Goal: Task Accomplishment & Management: Complete application form

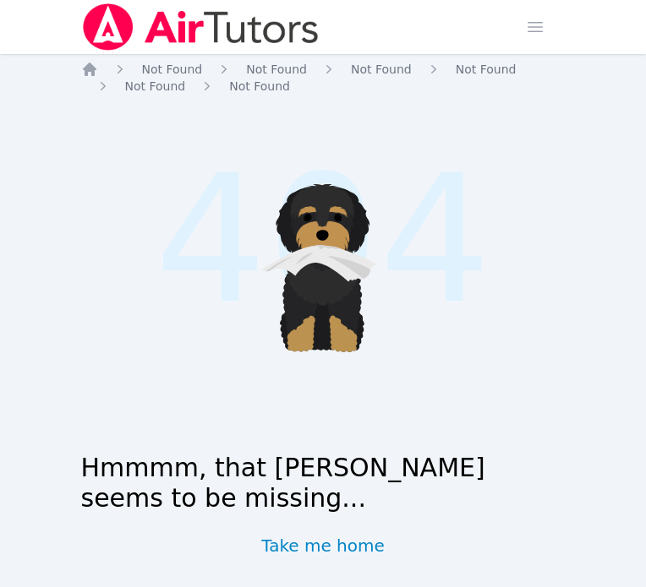
click at [104, 25] on img at bounding box center [200, 26] width 239 height 47
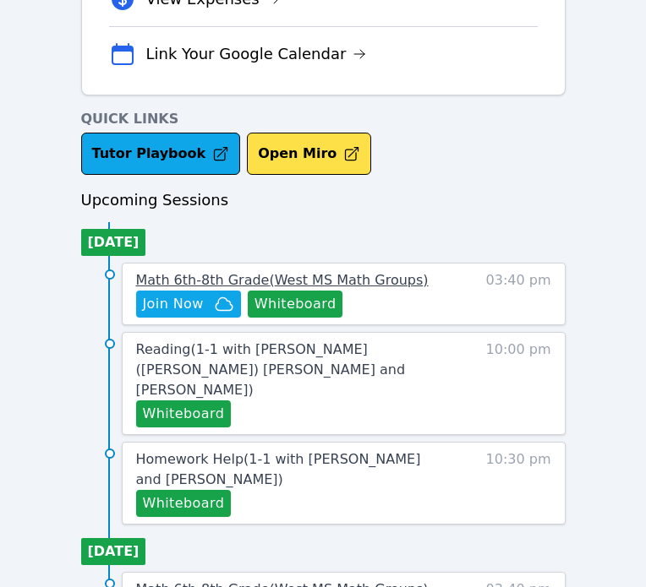
scroll to position [581, 0]
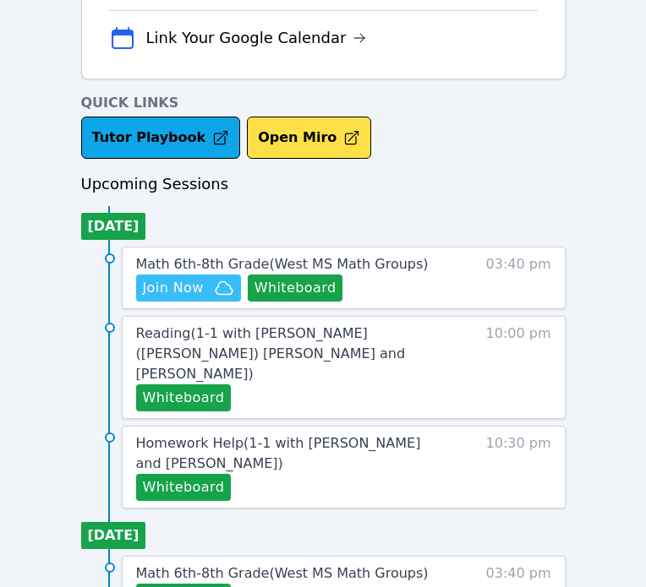
click at [211, 281] on span "Join Now" at bounding box center [188, 288] width 91 height 20
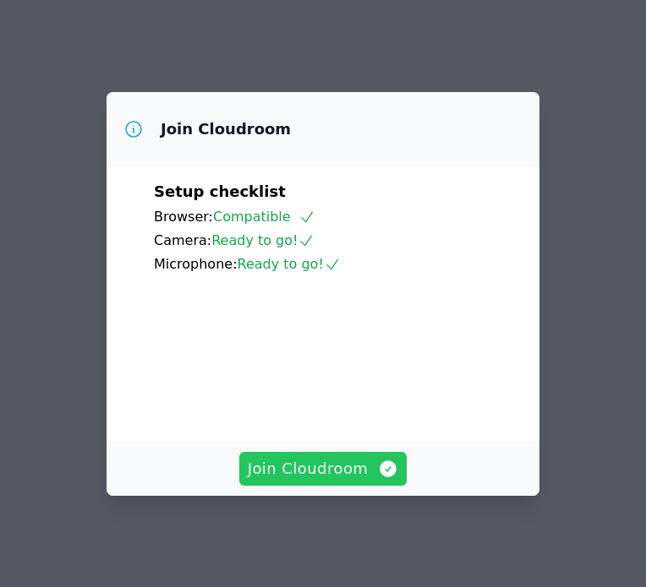
click at [325, 474] on span "Join Cloudroom" at bounding box center [323, 469] width 151 height 24
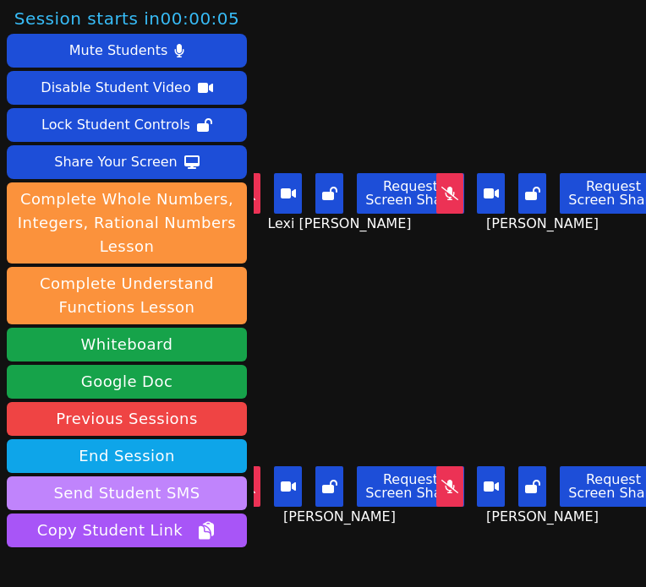
scroll to position [106, 0]
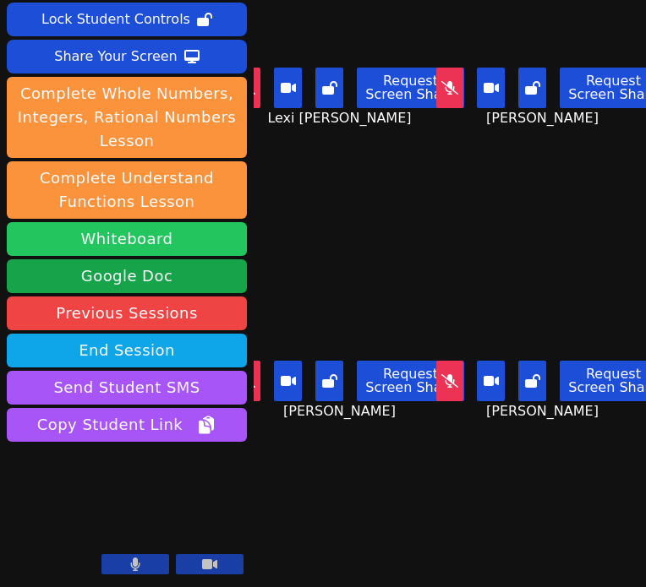
click at [172, 234] on button "Whiteboard" at bounding box center [127, 239] width 240 height 34
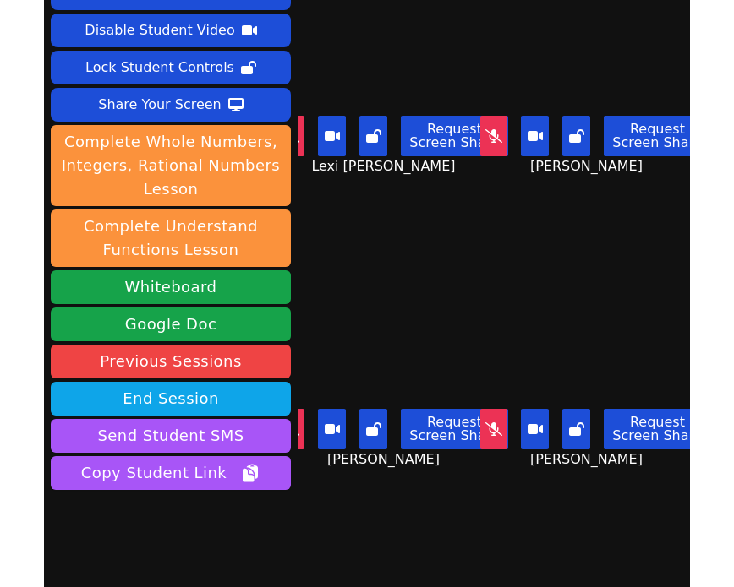
scroll to position [43, 0]
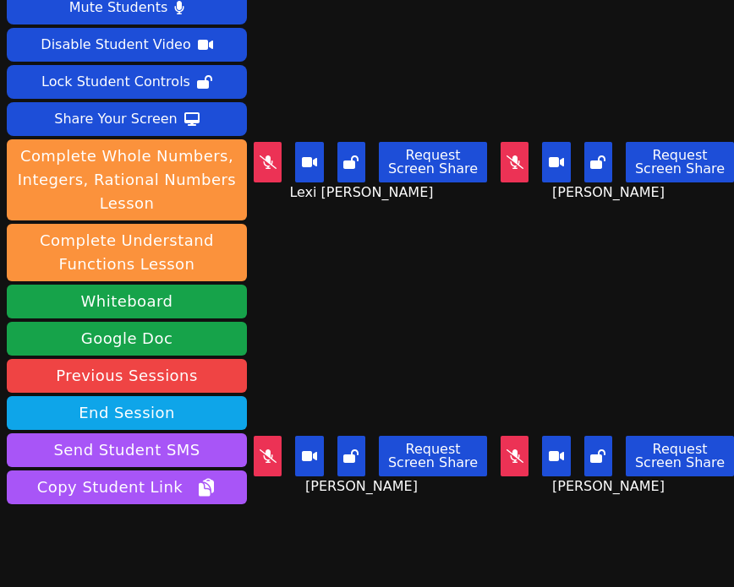
click at [594, 225] on div "[PERSON_NAME] Request Screen Share [PERSON_NAME]" at bounding box center [616, 104] width 233 height 294
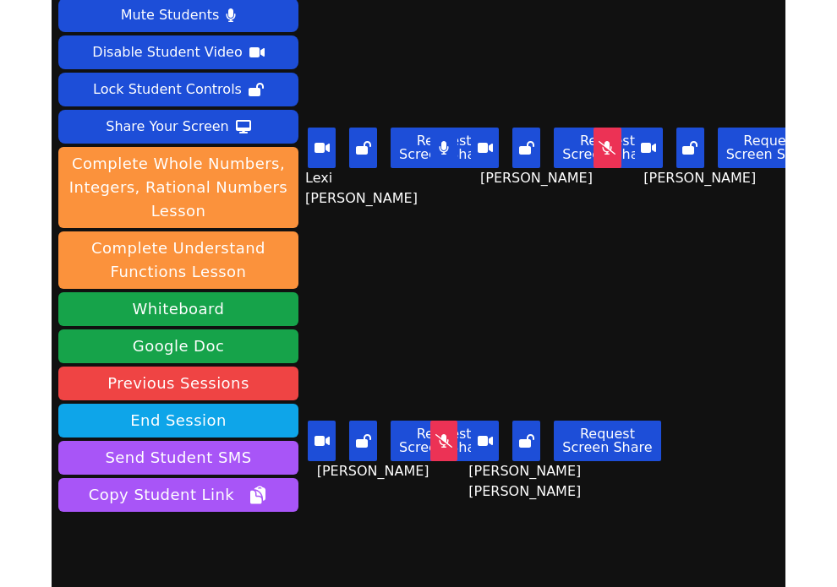
scroll to position [57, 0]
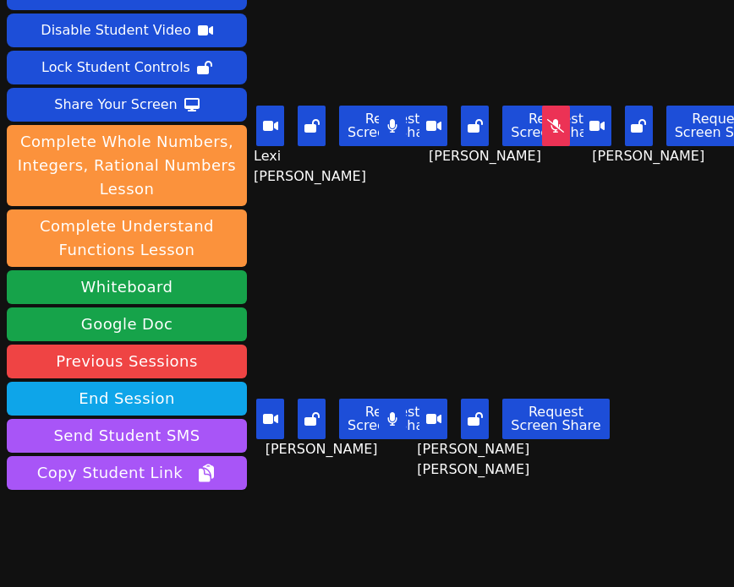
click at [394, 414] on icon at bounding box center [391, 419] width 9 height 14
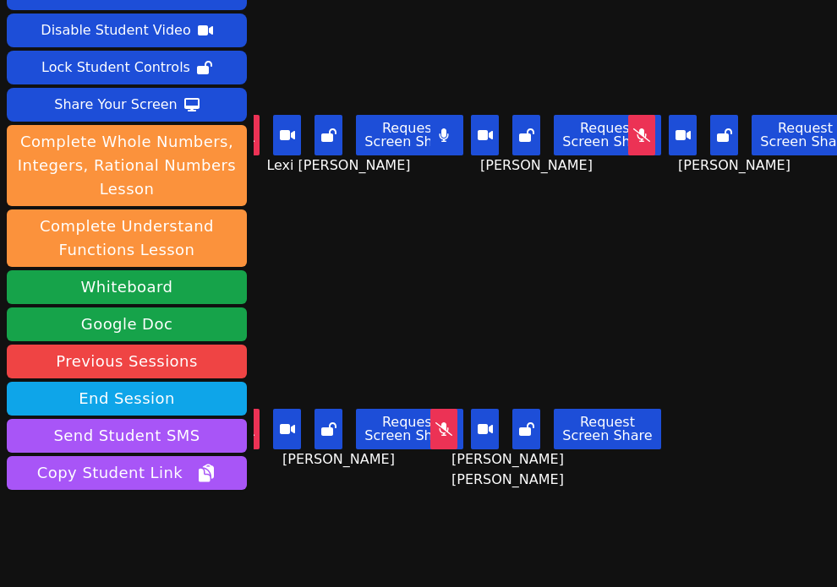
click at [446, 145] on button at bounding box center [444, 135] width 28 height 41
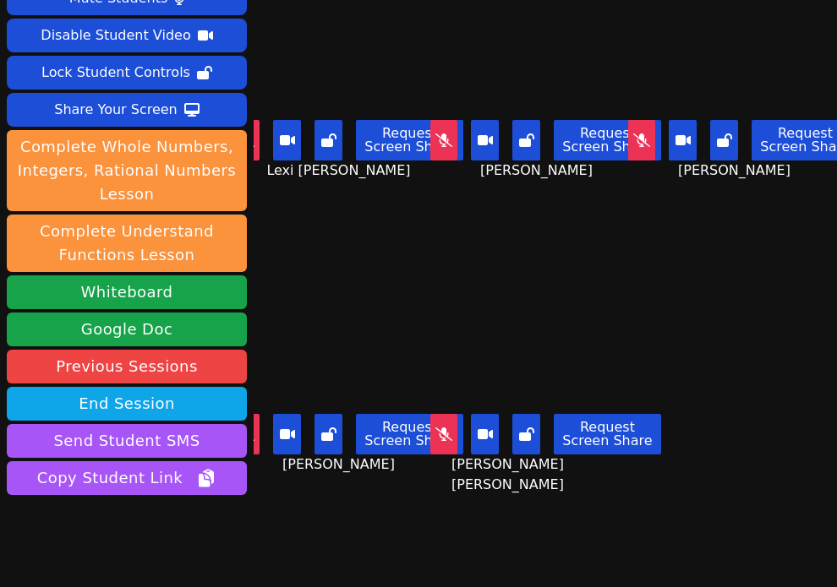
scroll to position [56, 0]
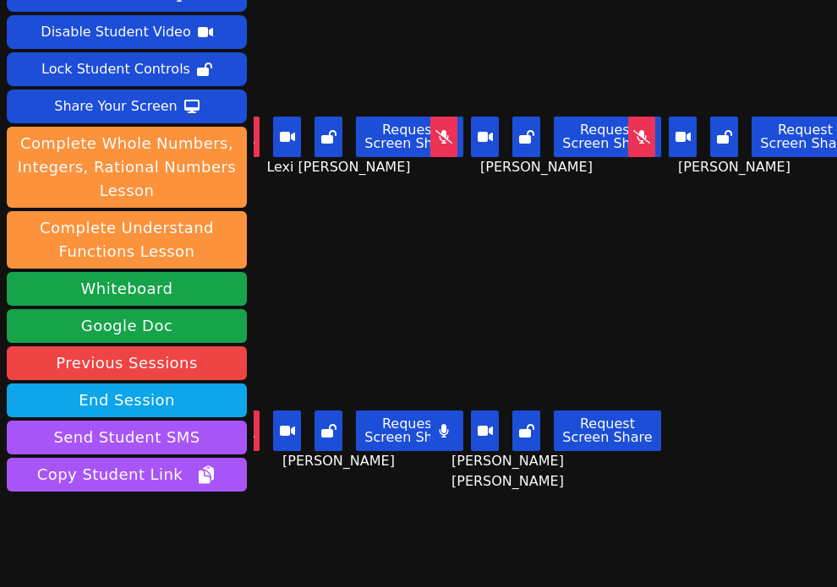
click at [447, 426] on icon at bounding box center [443, 431] width 9 height 14
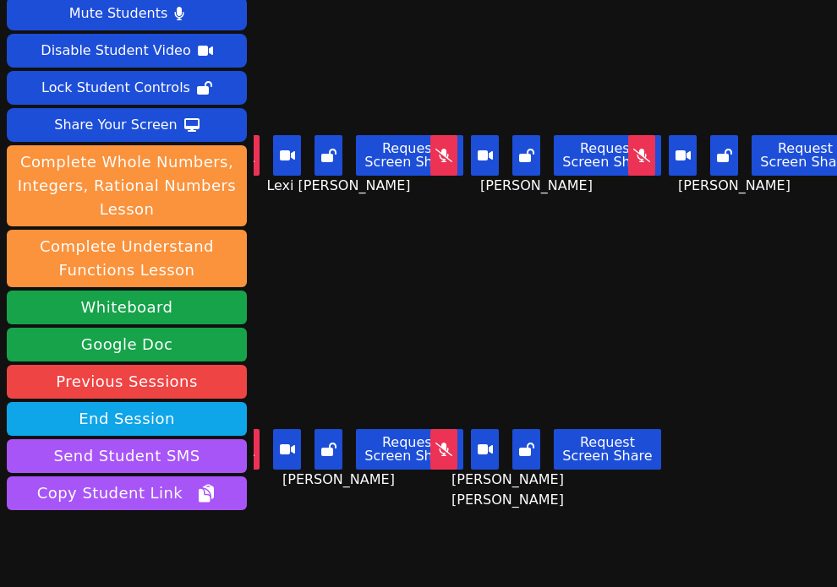
scroll to position [106, 0]
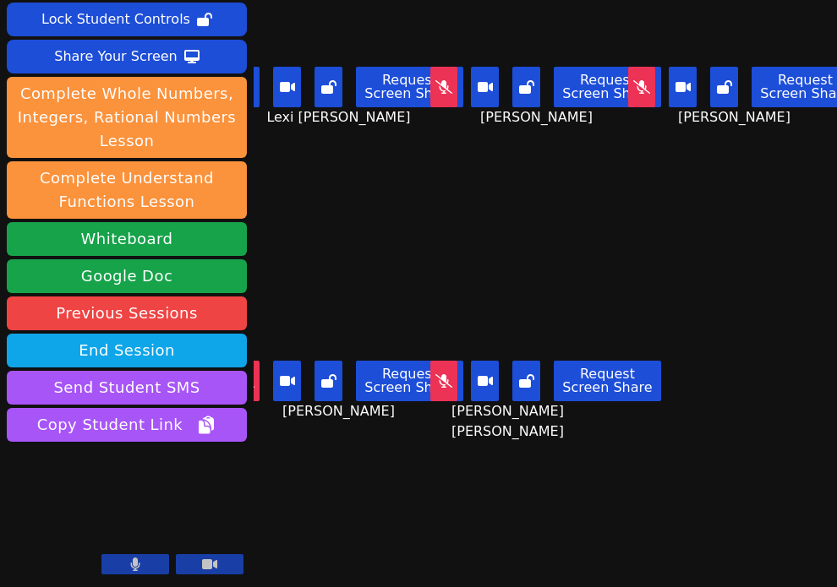
click at [260, 75] on button at bounding box center [246, 87] width 28 height 41
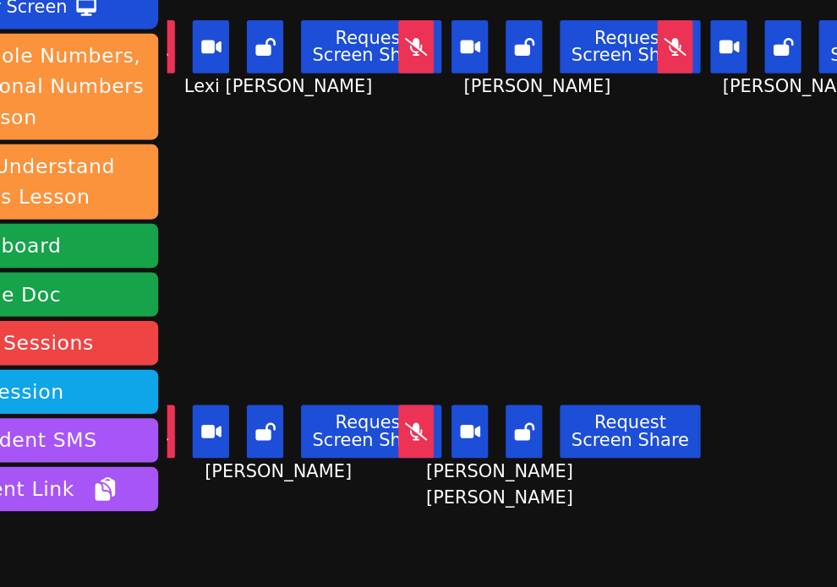
click at [422, 283] on video at bounding box center [348, 301] width 188 height 106
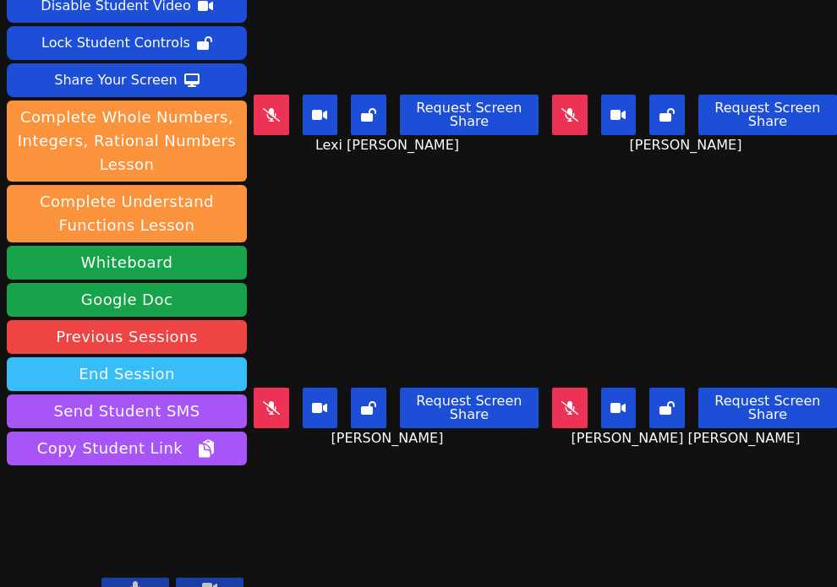
click at [182, 359] on button "End Session" at bounding box center [127, 374] width 240 height 34
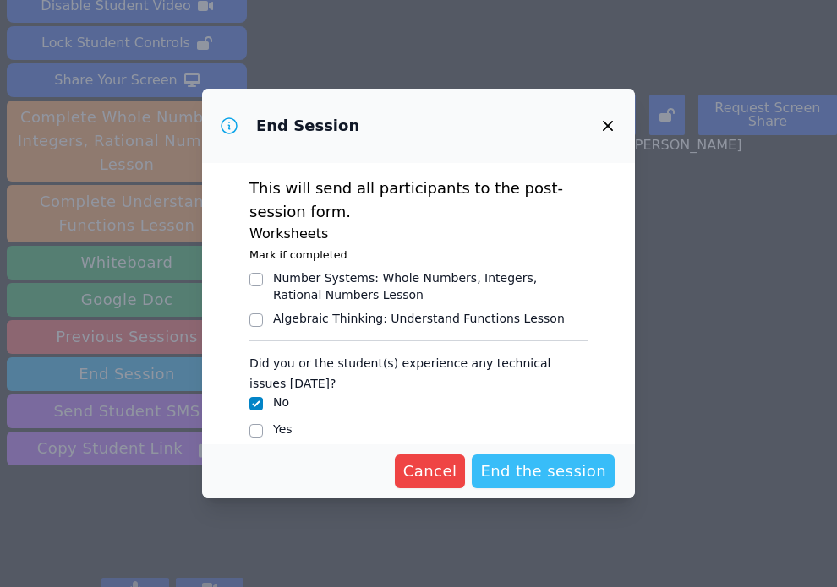
click at [540, 472] on span "End the session" at bounding box center [543, 472] width 126 height 24
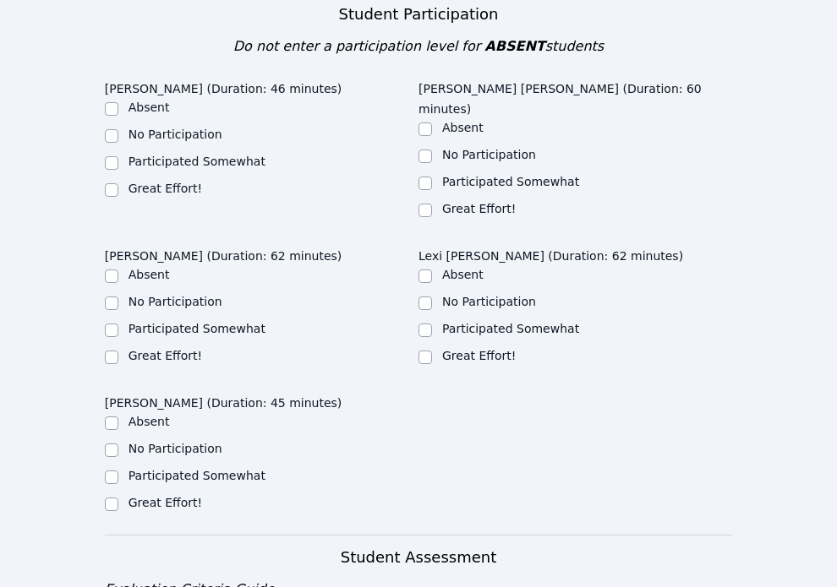
scroll to position [832, 0]
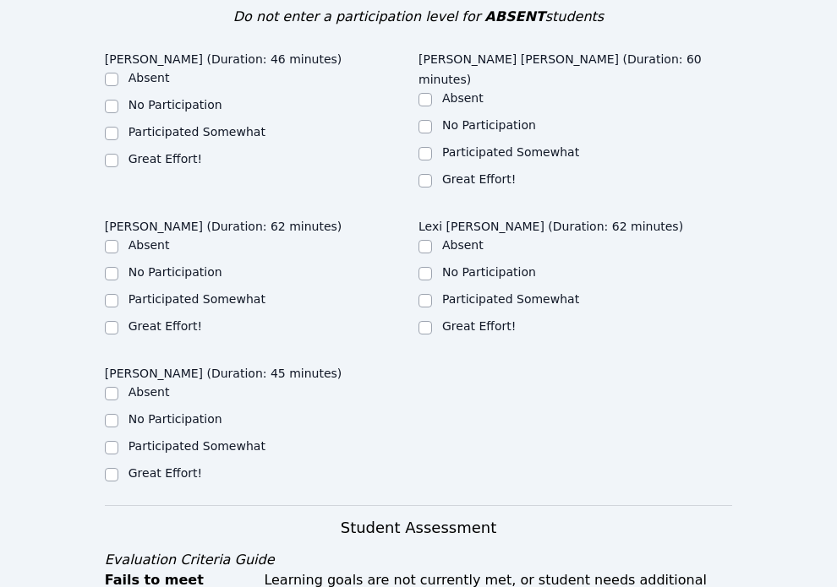
click at [434, 171] on div "Great Effort!" at bounding box center [575, 181] width 314 height 20
click at [424, 174] on input "Great Effort!" at bounding box center [425, 181] width 14 height 14
checkbox input "true"
click at [433, 318] on div "Great Effort!" at bounding box center [575, 328] width 314 height 20
click at [432, 318] on div "Great Effort!" at bounding box center [575, 328] width 314 height 20
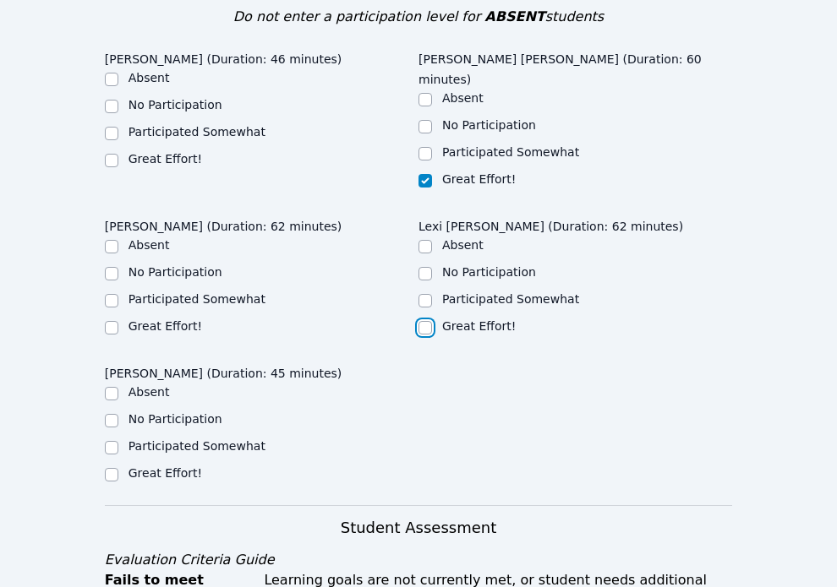
click at [423, 321] on input "Great Effort!" at bounding box center [425, 328] width 14 height 14
checkbox input "true"
click at [151, 466] on label "Great Effort!" at bounding box center [165, 473] width 74 height 14
click at [118, 468] on input "Great Effort!" at bounding box center [112, 475] width 14 height 14
checkbox input "true"
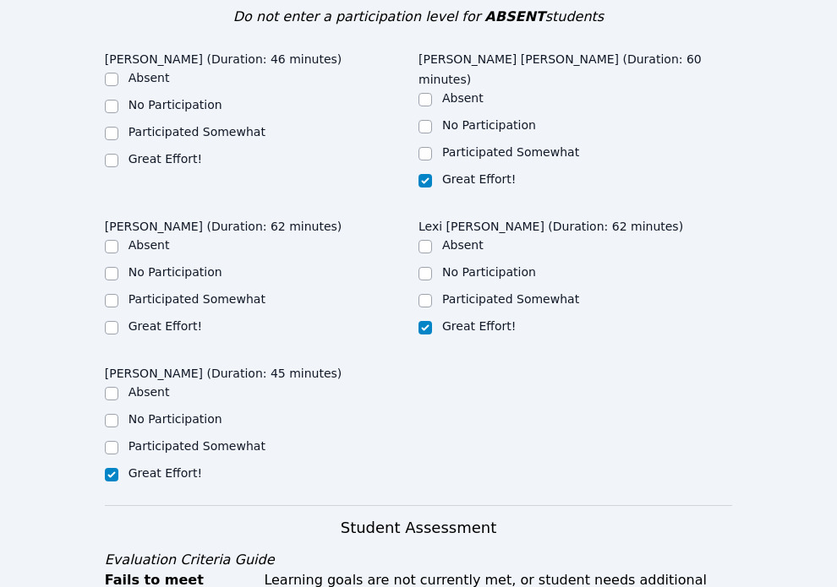
click at [132, 292] on label "Participated Somewhat" at bounding box center [196, 299] width 137 height 14
click at [118, 294] on input "Participated Somewhat" at bounding box center [112, 301] width 14 height 14
checkbox input "true"
click at [112, 154] on input "Great Effort!" at bounding box center [112, 161] width 14 height 14
checkbox input "true"
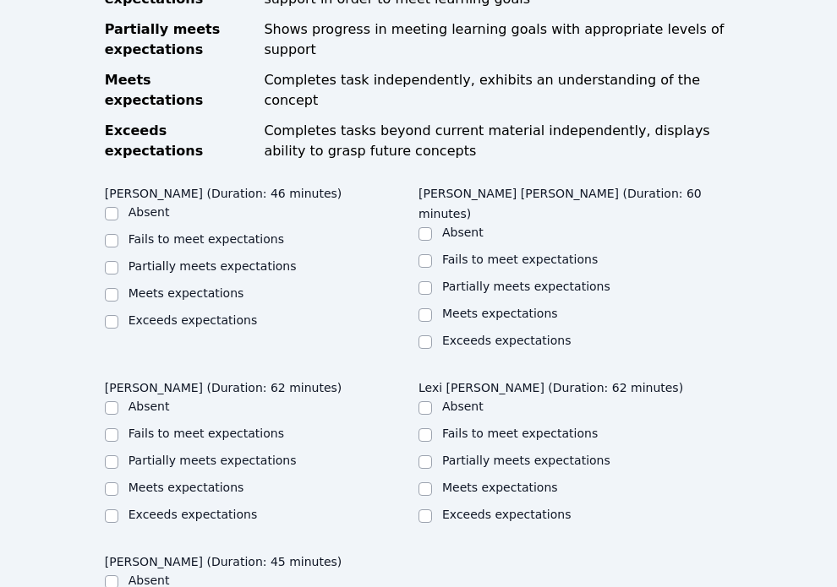
scroll to position [1456, 0]
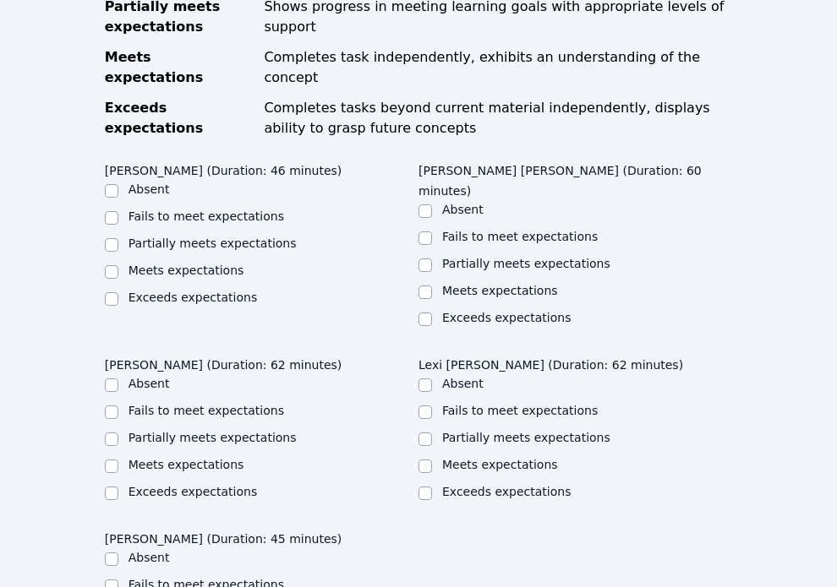
click at [205, 264] on label "Meets expectations" at bounding box center [186, 271] width 116 height 14
click at [118, 265] on input "Meets expectations" at bounding box center [112, 272] width 14 height 14
checkbox input "true"
click at [445, 284] on label "Meets expectations" at bounding box center [500, 291] width 116 height 14
click at [432, 286] on input "Meets expectations" at bounding box center [425, 293] width 14 height 14
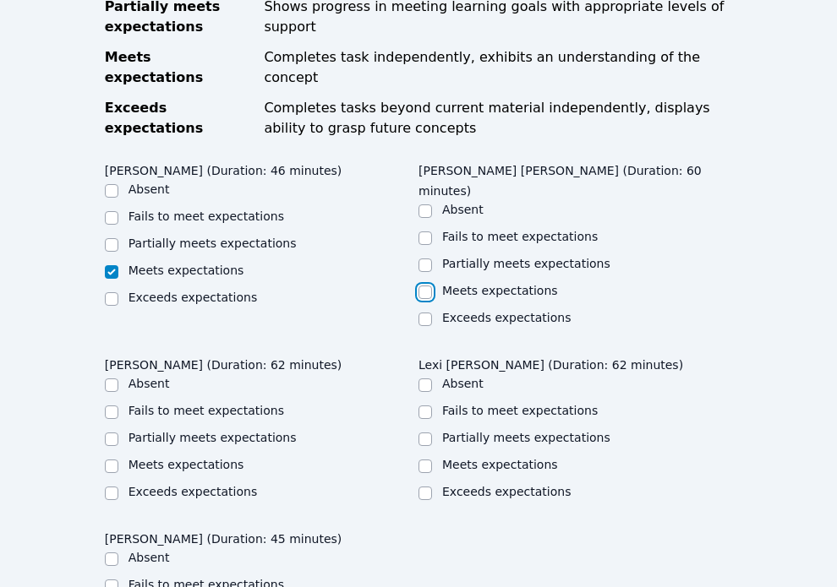
checkbox input "true"
click at [446, 458] on label "Meets expectations" at bounding box center [500, 465] width 116 height 14
click at [432, 460] on input "Meets expectations" at bounding box center [425, 467] width 14 height 14
checkbox input "true"
click at [428, 429] on div at bounding box center [425, 439] width 14 height 20
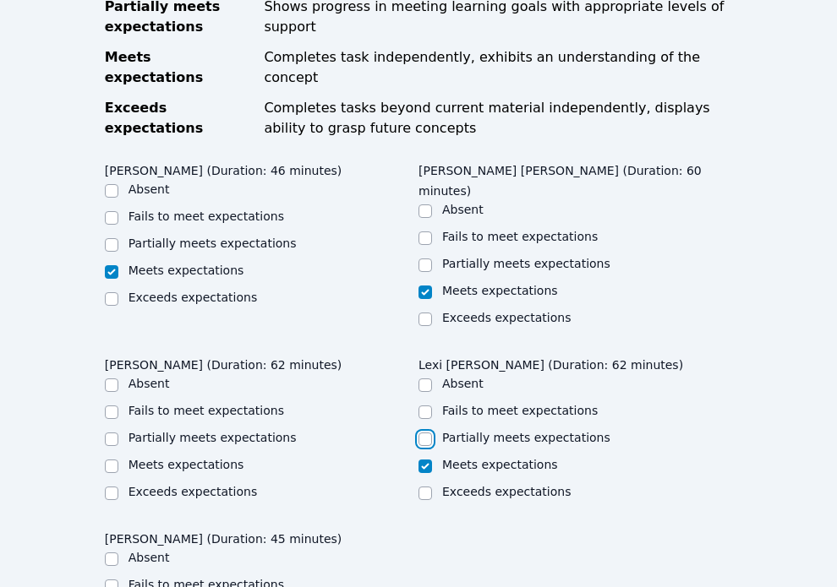
click at [426, 433] on input "Partially meets expectations" at bounding box center [425, 440] width 14 height 14
checkbox input "true"
click at [428, 460] on input "Meets expectations" at bounding box center [425, 467] width 14 height 14
checkbox input "true"
checkbox input "false"
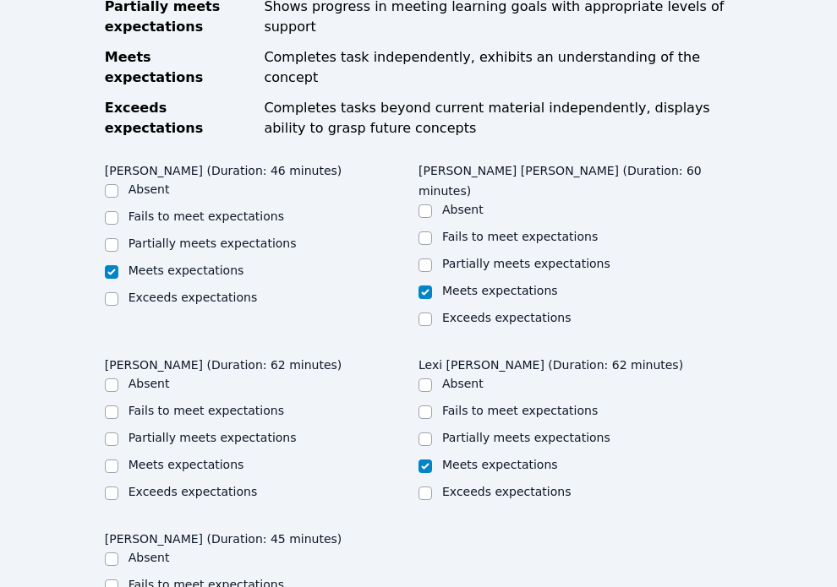
click at [126, 429] on div "Partially meets expectations" at bounding box center [262, 439] width 314 height 20
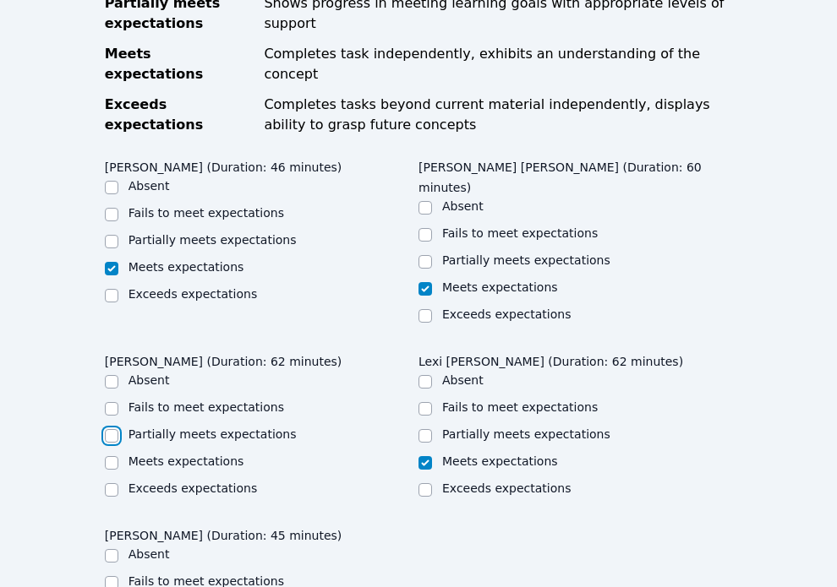
click at [109, 429] on input "Partially meets expectations" at bounding box center [112, 436] width 14 height 14
checkbox input "true"
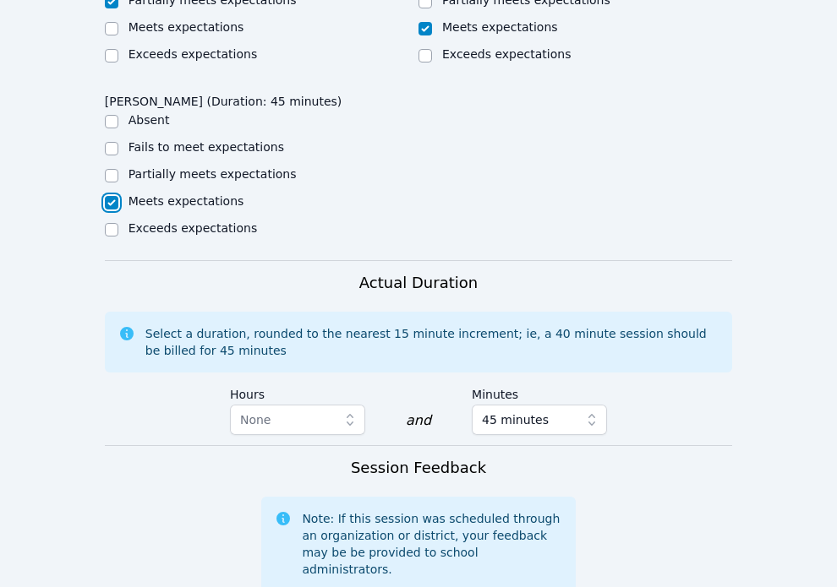
scroll to position [1991, 0]
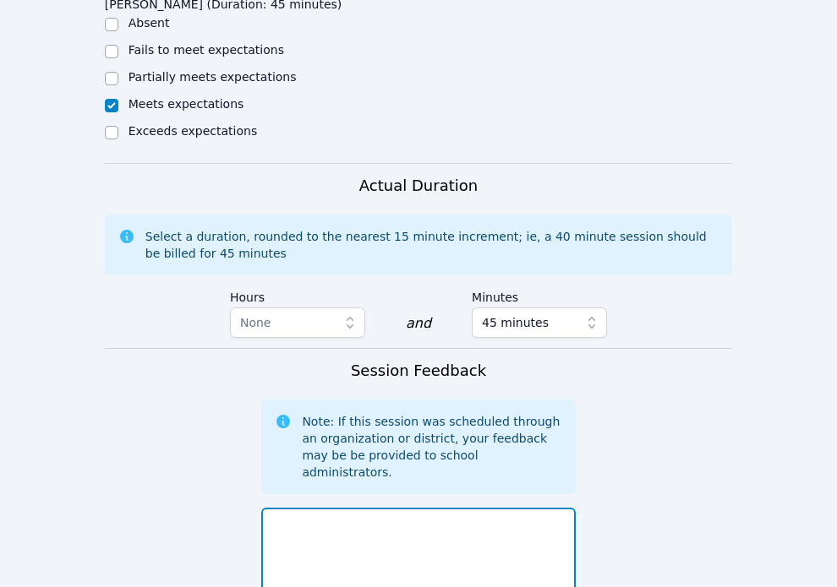
click at [376, 508] on textarea at bounding box center [418, 553] width 314 height 91
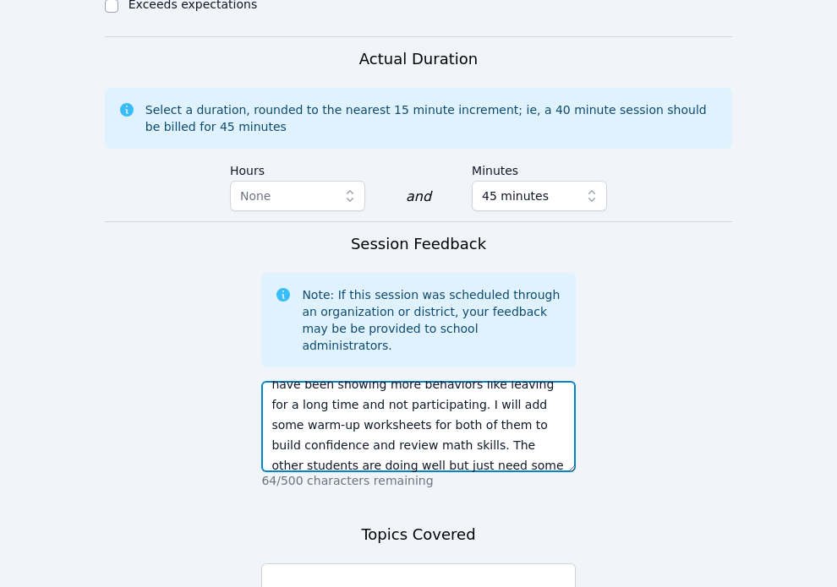
scroll to position [0, 0]
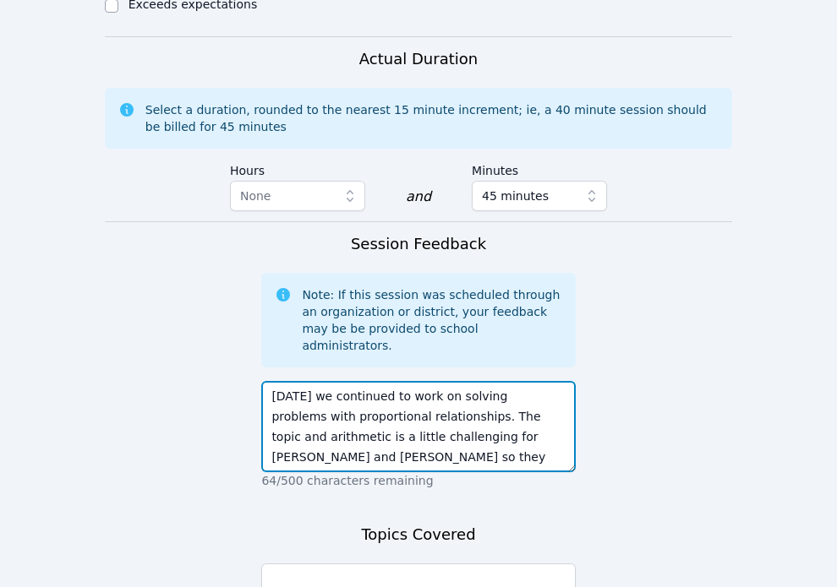
drag, startPoint x: 443, startPoint y: 278, endPoint x: 410, endPoint y: 303, distance: 41.6
click at [410, 381] on textarea "[DATE] we continued to work on solving problems with proportional relationships…" at bounding box center [418, 426] width 314 height 91
type textarea "[DATE] we continued to work on solving problems with proportional relationships…"
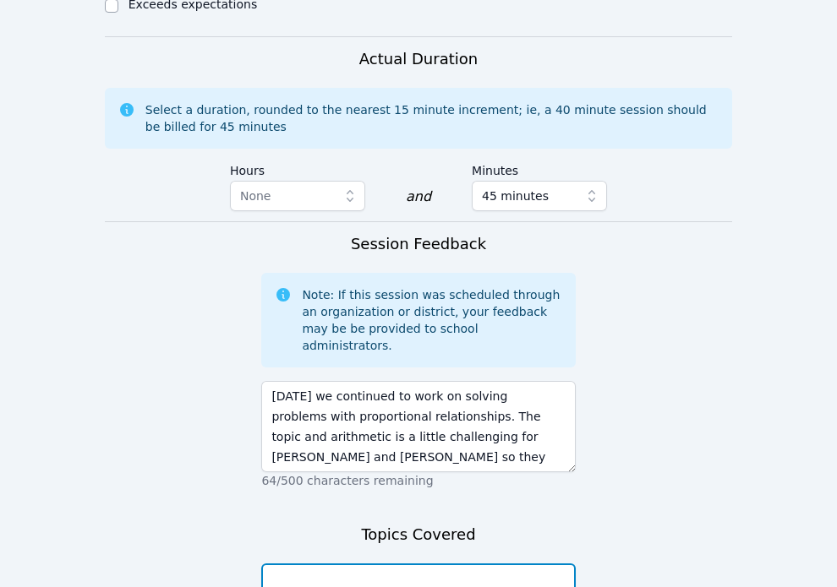
paste textarea "solving problems with proportional relationships"
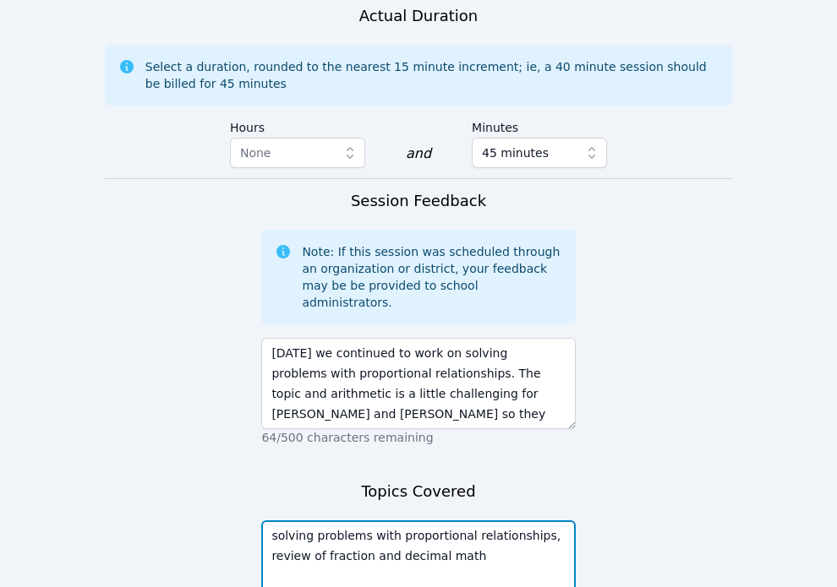
type textarea "solving problems with proportional relationships, review of fraction and decima…"
